Goal: Task Accomplishment & Management: Manage account settings

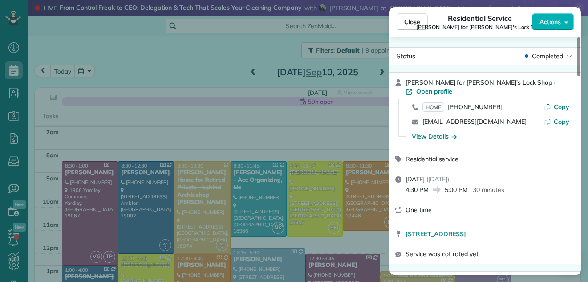
scroll to position [202, 0]
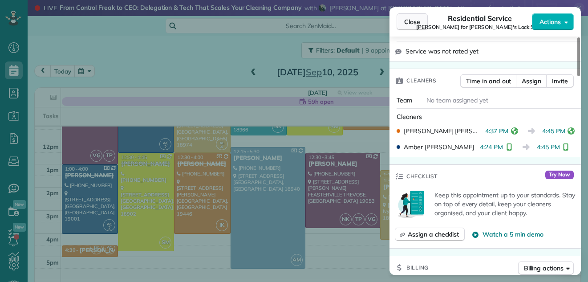
click at [417, 22] on span "Close" at bounding box center [412, 21] width 16 height 9
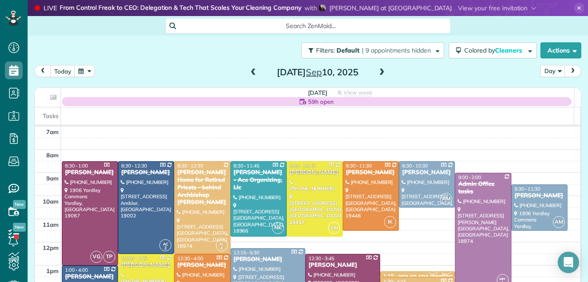
click at [379, 71] on span at bounding box center [382, 72] width 10 height 8
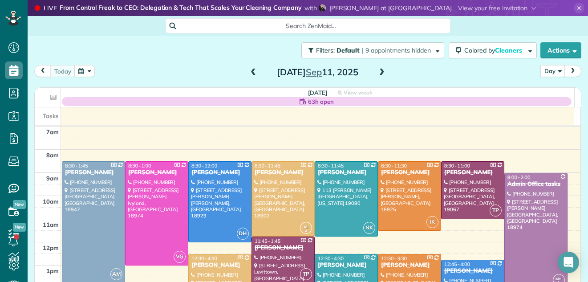
click at [379, 71] on span at bounding box center [382, 72] width 10 height 8
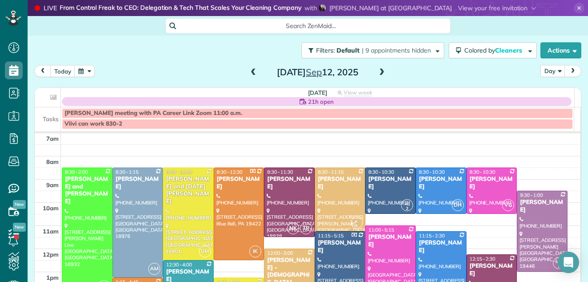
click at [379, 71] on span at bounding box center [382, 72] width 10 height 8
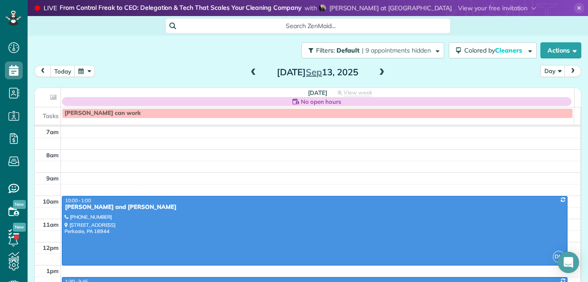
click at [379, 72] on span at bounding box center [382, 72] width 10 height 8
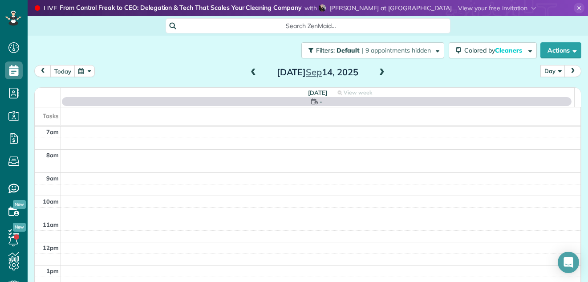
click at [378, 75] on span at bounding box center [382, 72] width 10 height 8
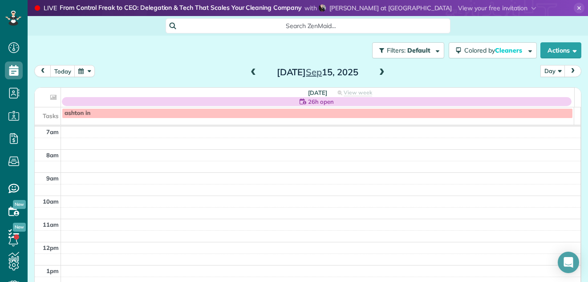
click at [250, 73] on span at bounding box center [253, 72] width 10 height 8
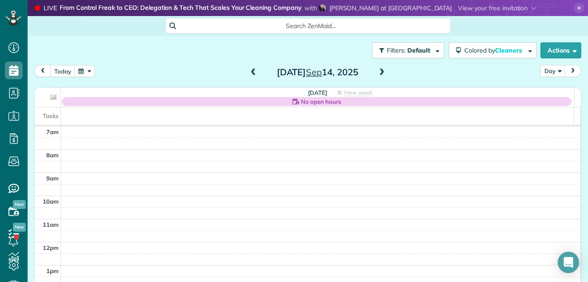
click at [379, 74] on span at bounding box center [382, 72] width 10 height 8
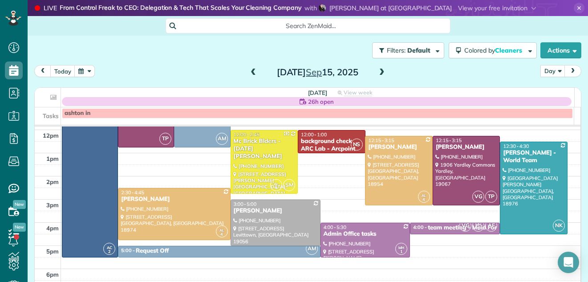
scroll to position [113, 0]
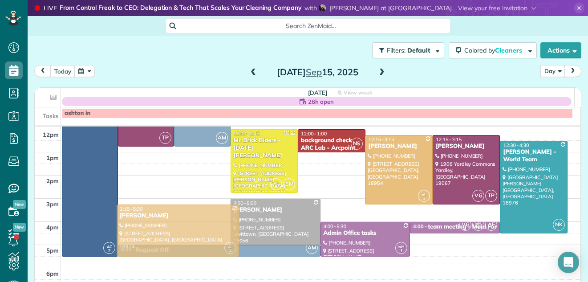
drag, startPoint x: 181, startPoint y: 211, endPoint x: 182, endPoint y: 226, distance: 14.7
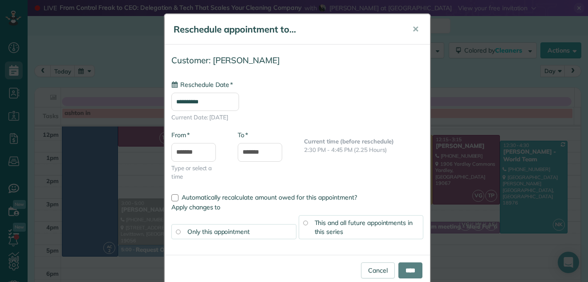
type input "**********"
click at [401, 271] on input "****" at bounding box center [410, 270] width 24 height 16
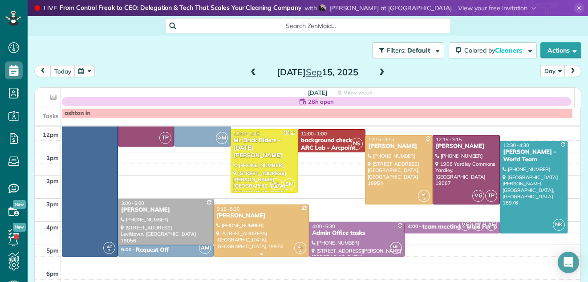
click at [223, 238] on div at bounding box center [261, 230] width 95 height 51
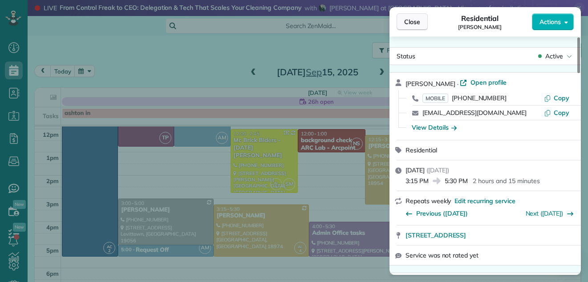
click at [413, 23] on span "Close" at bounding box center [412, 21] width 16 height 9
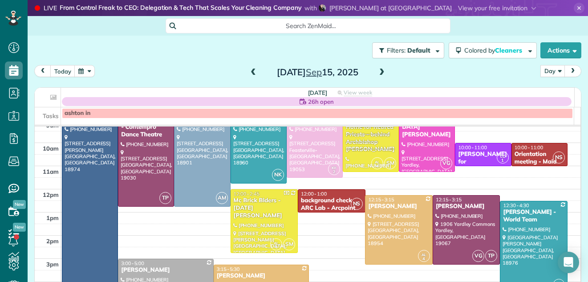
scroll to position [68, 0]
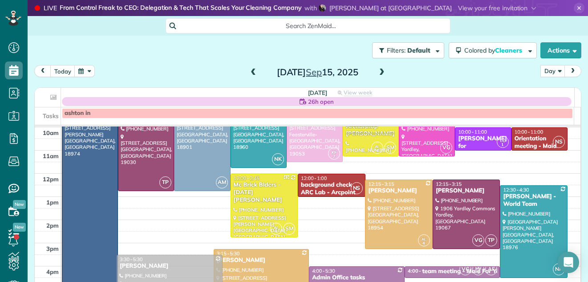
drag, startPoint x: 138, startPoint y: 273, endPoint x: 136, endPoint y: 282, distance: 9.2
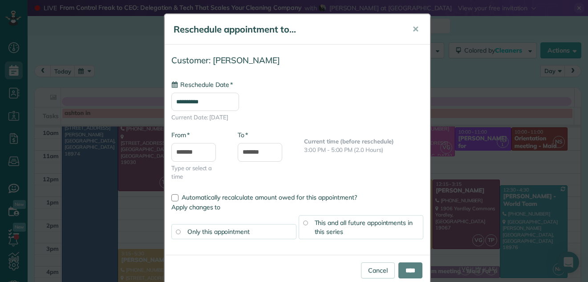
type input "**********"
click at [413, 26] on span "✕" at bounding box center [415, 29] width 7 height 10
